Goal: Task Accomplishment & Management: Complete application form

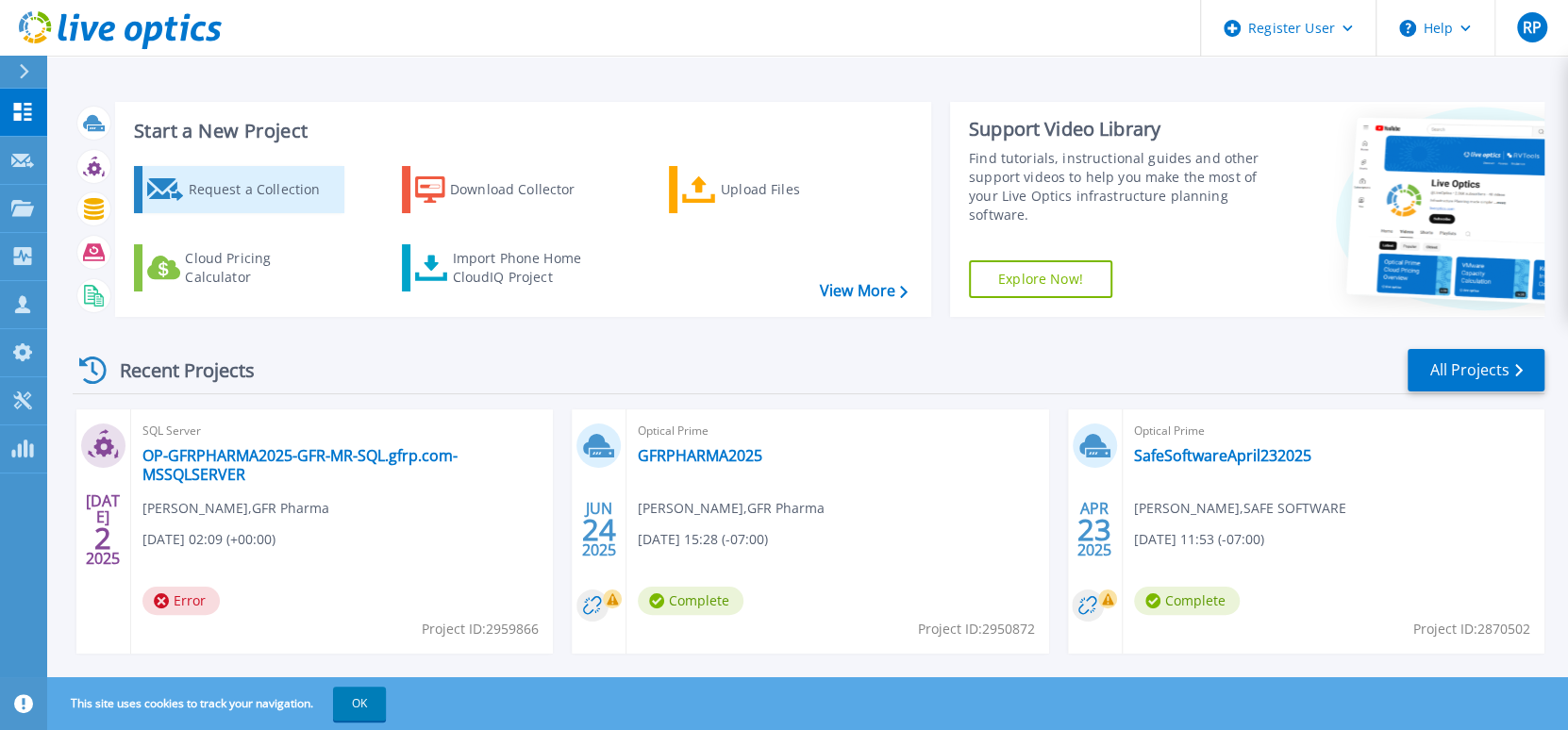
click at [220, 186] on div "Request a Collection" at bounding box center [263, 190] width 151 height 37
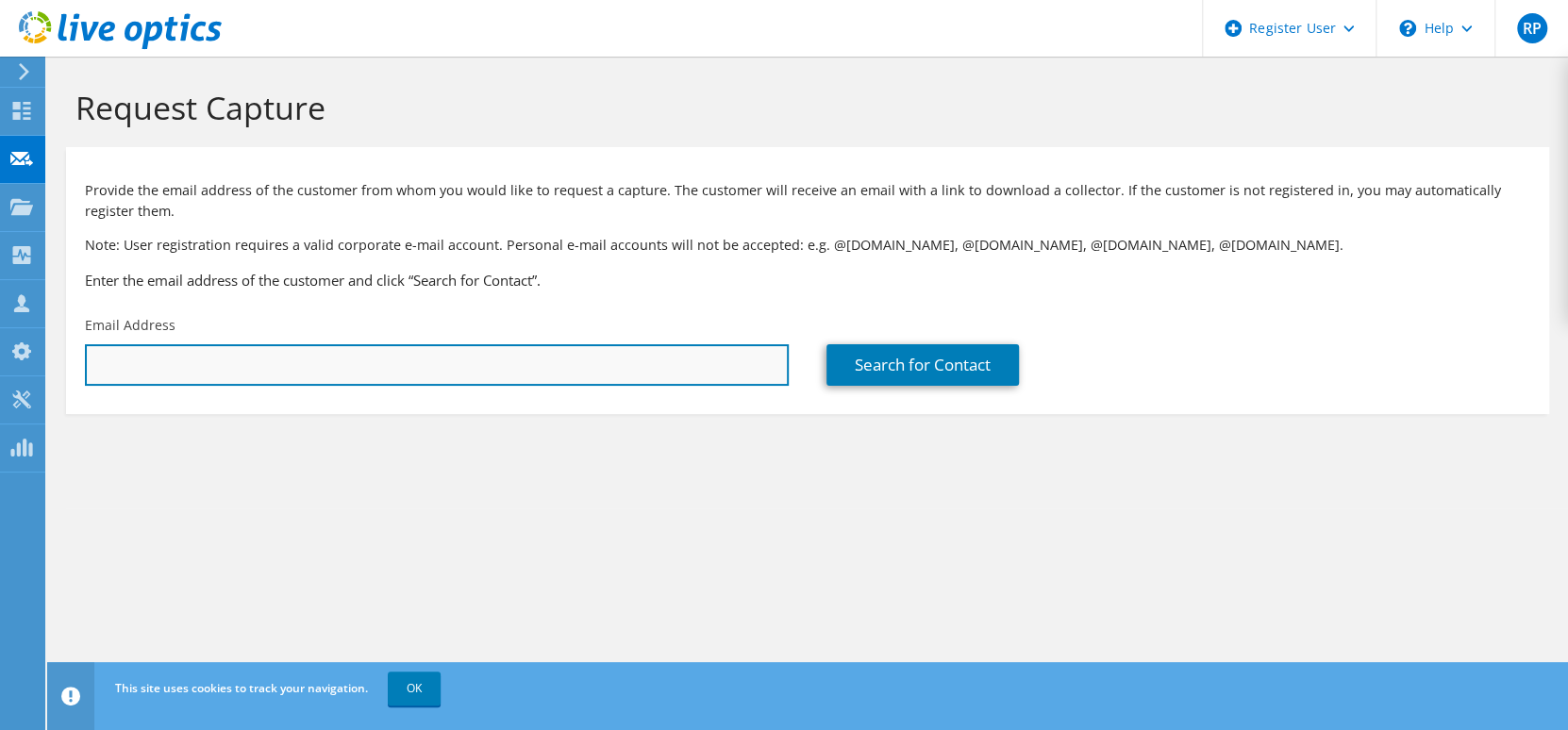
click at [174, 377] on input "text" at bounding box center [436, 365] width 704 height 41
paste input "[PERSON_NAME][EMAIL_ADDRESS][DOMAIN_NAME]"
type input "[PERSON_NAME][EMAIL_ADDRESS][DOMAIN_NAME]"
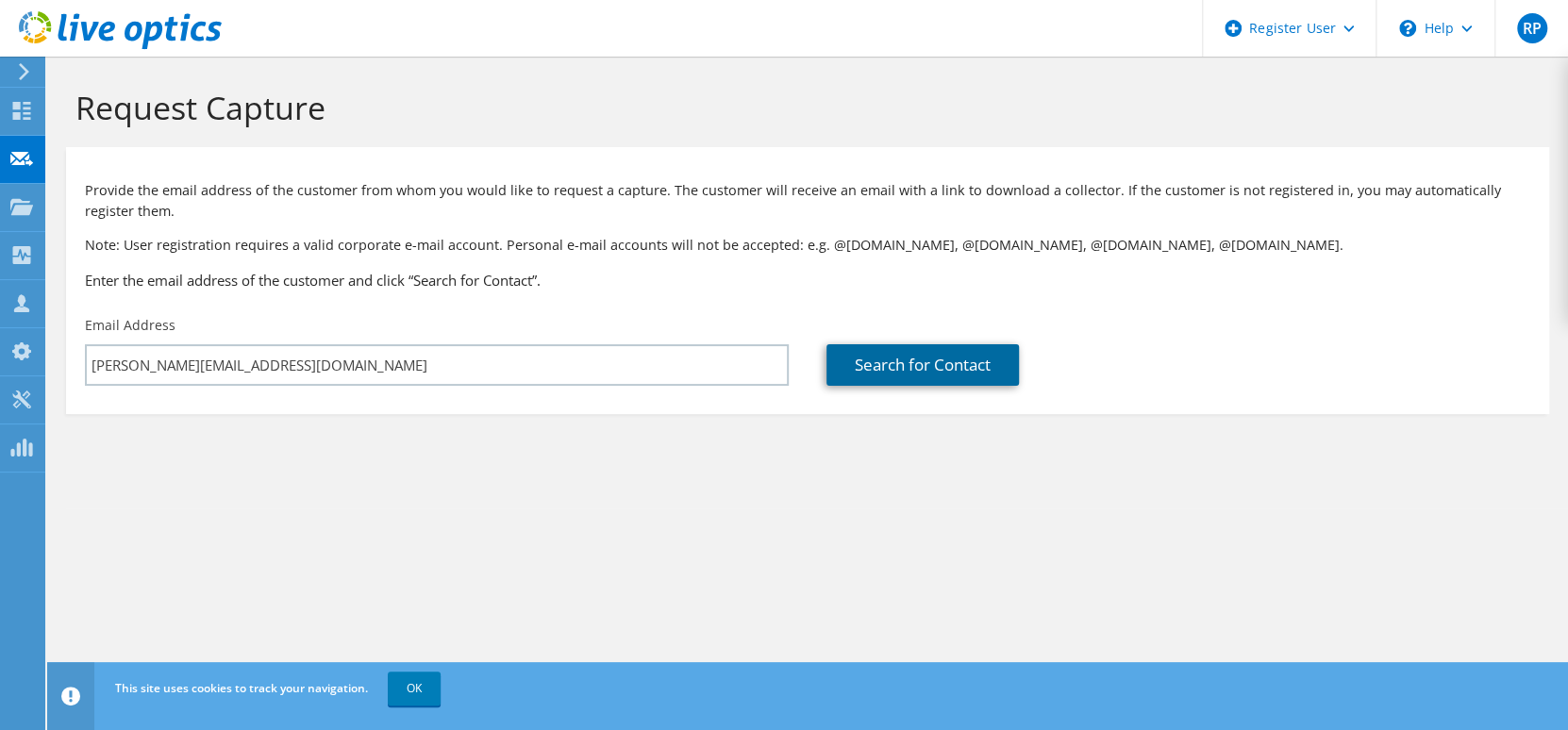
click at [866, 354] on link "Search for Contact" at bounding box center [923, 365] width 193 height 41
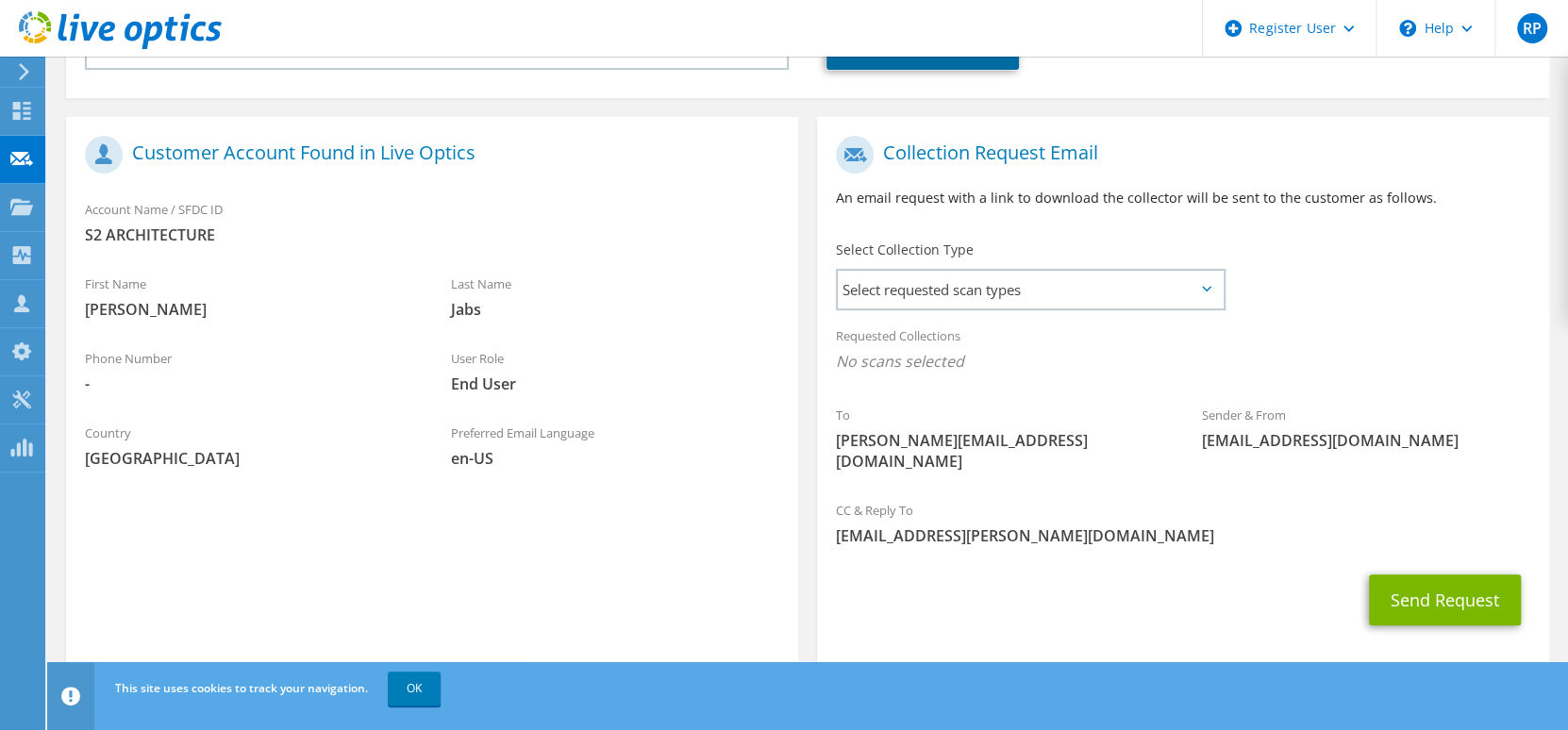
scroll to position [323, 0]
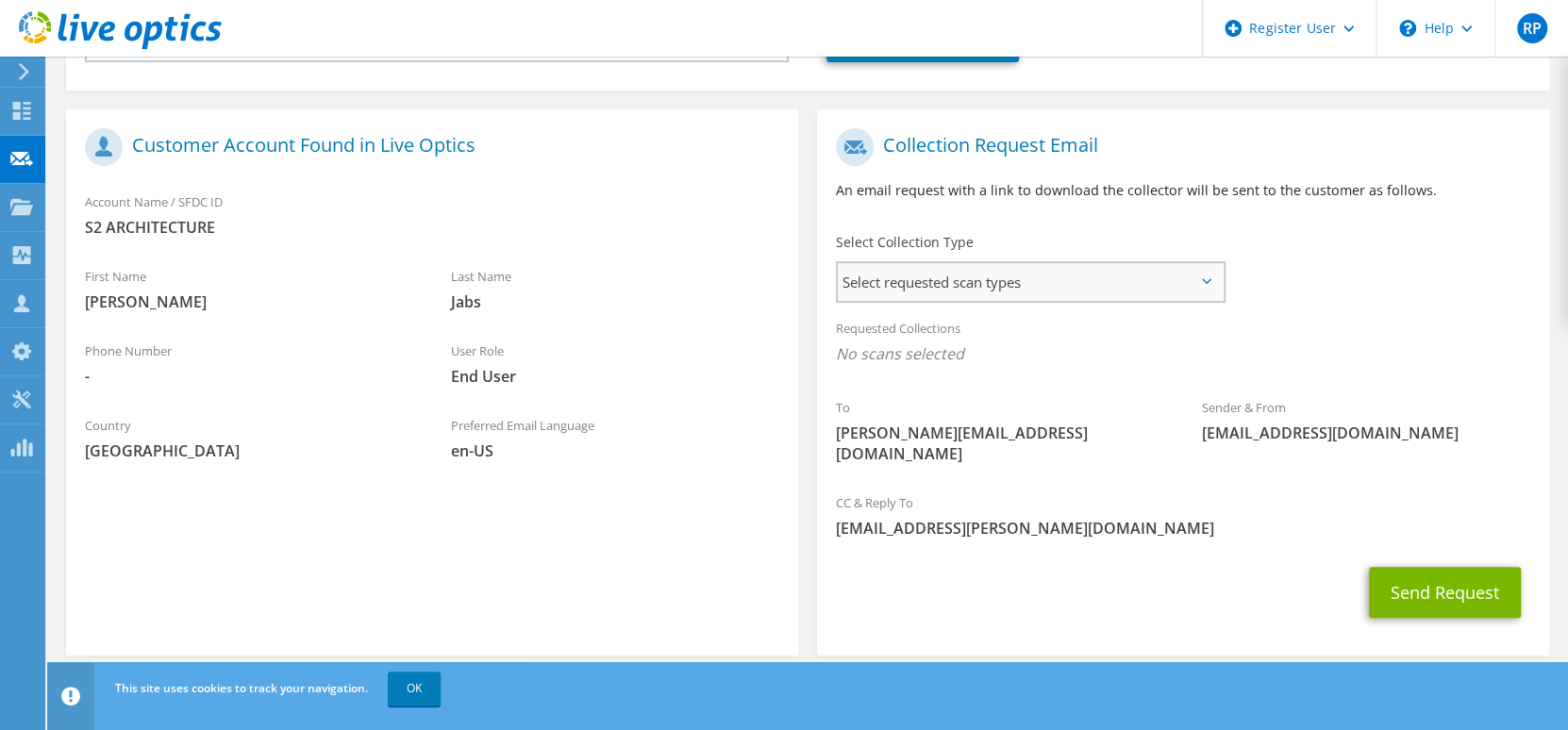
click at [930, 282] on span "Select requested scan types" at bounding box center [1029, 282] width 384 height 37
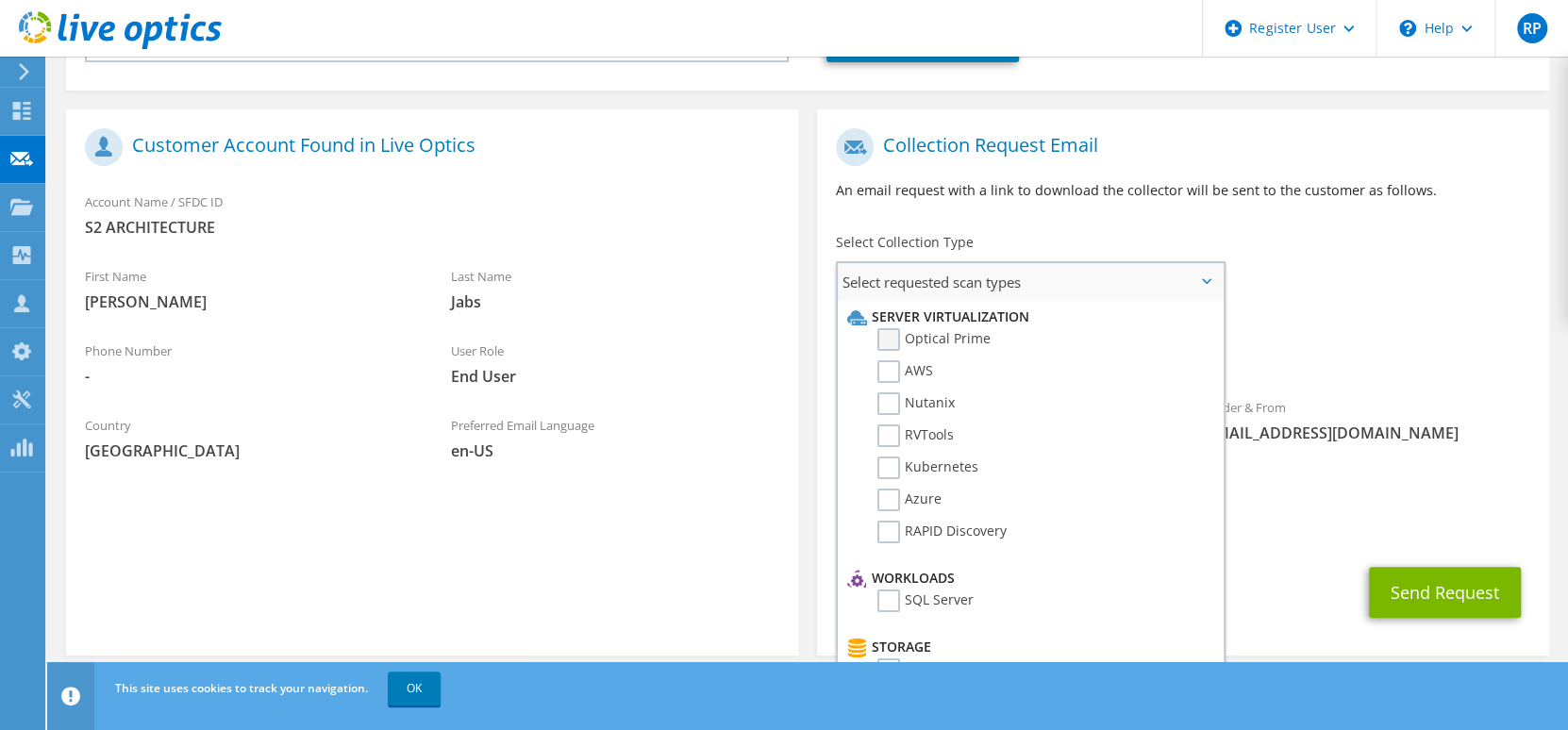
click at [890, 342] on label "Optical Prime" at bounding box center [933, 339] width 113 height 23
click at [0, 0] on input "Optical Prime" at bounding box center [0, 0] width 0 height 0
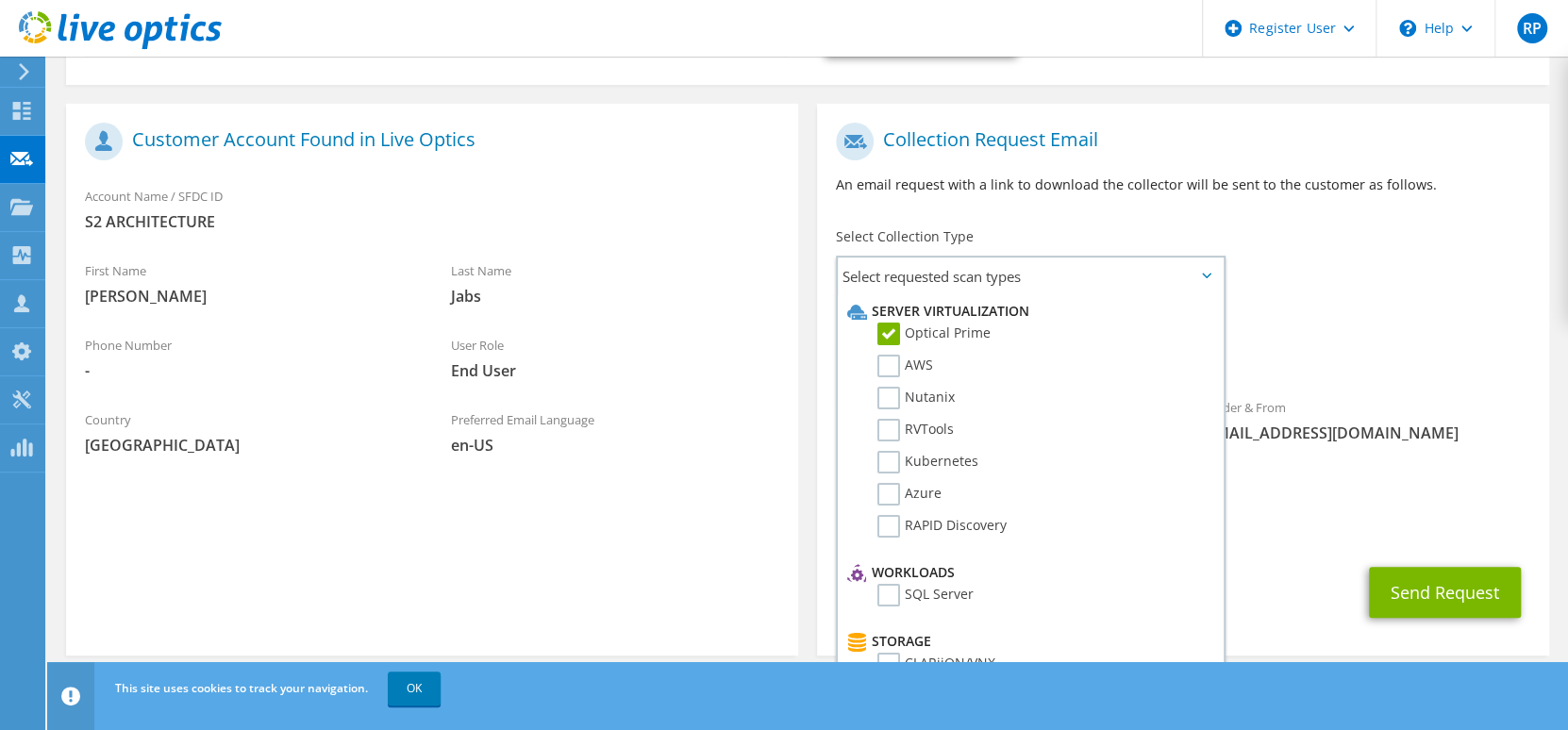
scroll to position [329, 0]
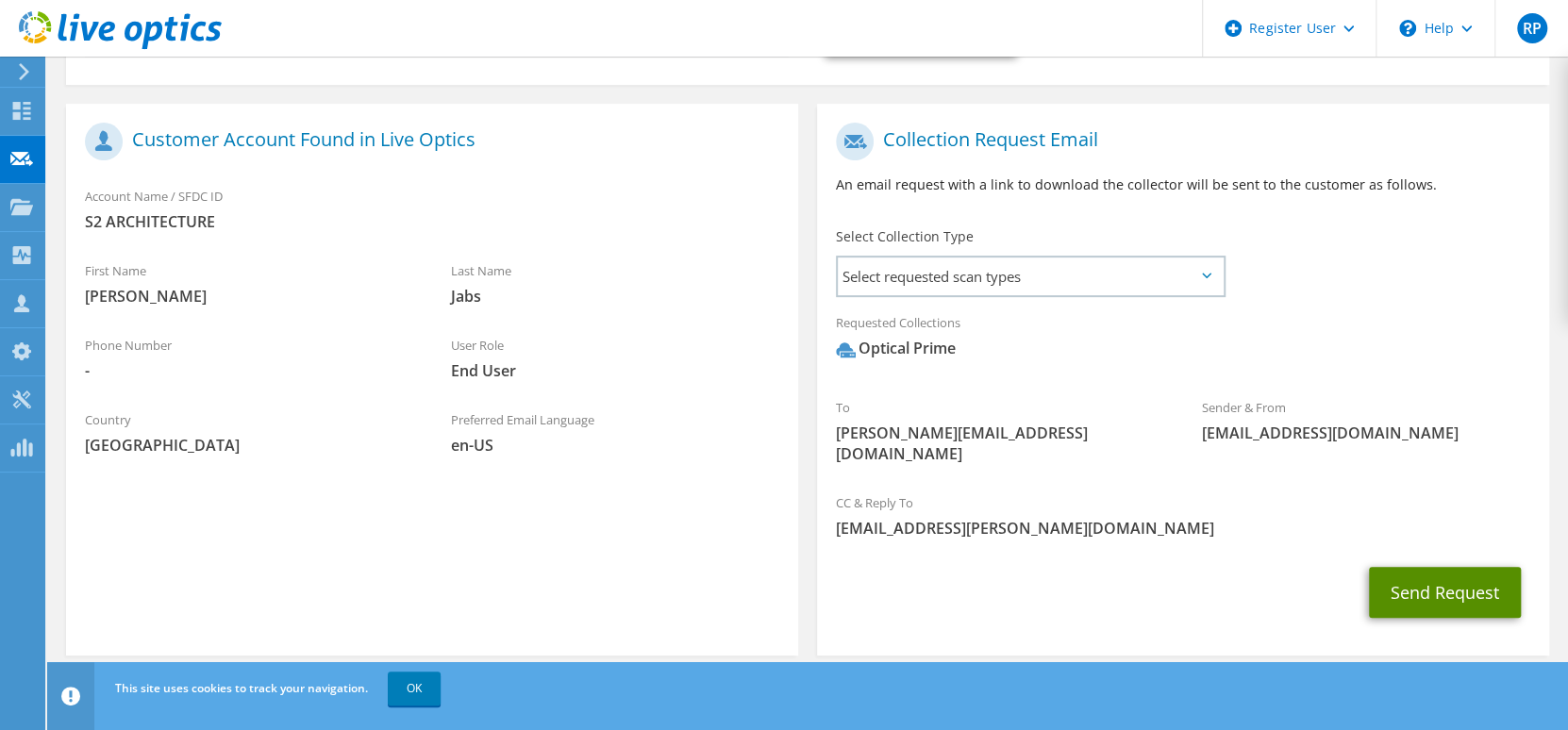
click at [1435, 573] on button "Send Request" at bounding box center [1444, 592] width 151 height 51
